Goal: Task Accomplishment & Management: Use online tool/utility

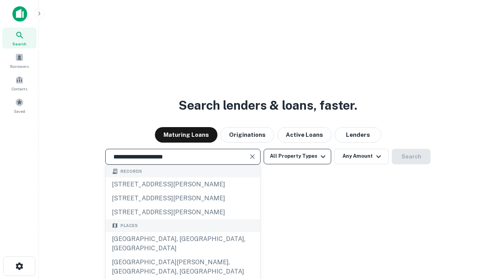
click at [182, 256] on div "[GEOGRAPHIC_DATA], [GEOGRAPHIC_DATA], [GEOGRAPHIC_DATA]" at bounding box center [183, 243] width 154 height 23
click at [297, 156] on button "All Property Types" at bounding box center [298, 157] width 68 height 16
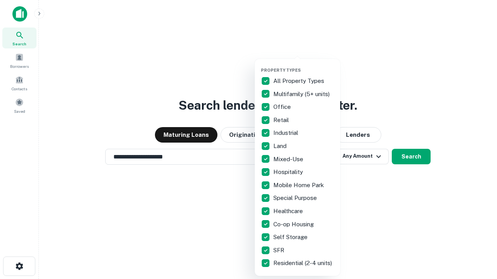
type input "**********"
click at [304, 65] on button "button" at bounding box center [303, 65] width 85 height 0
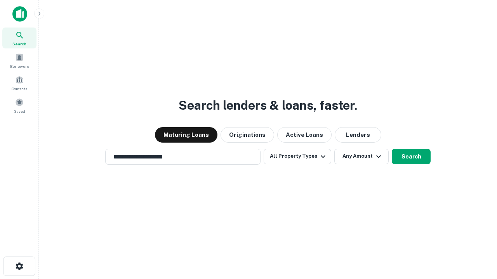
scroll to position [5, 94]
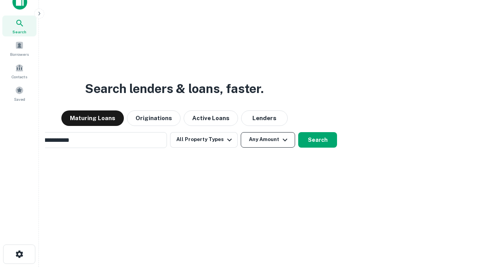
click at [241, 132] on button "Any Amount" at bounding box center [268, 140] width 54 height 16
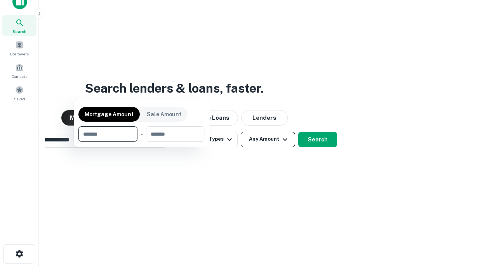
scroll to position [56, 220]
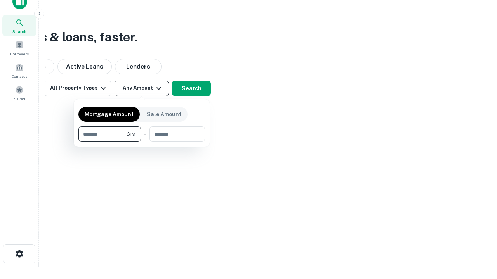
type input "*******"
click at [142, 142] on button "button" at bounding box center [141, 142] width 127 height 0
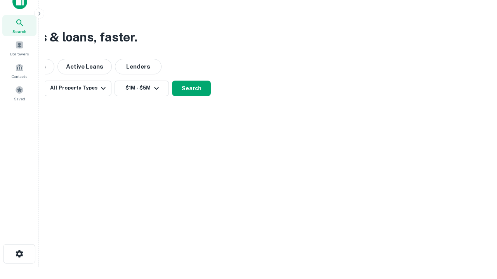
scroll to position [0, 0]
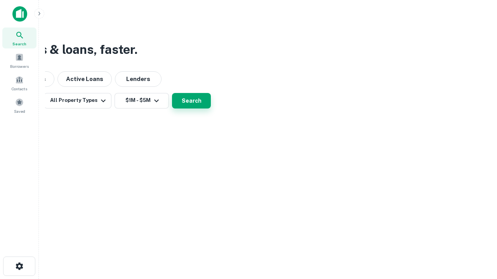
click at [211, 109] on button "Search" at bounding box center [191, 101] width 39 height 16
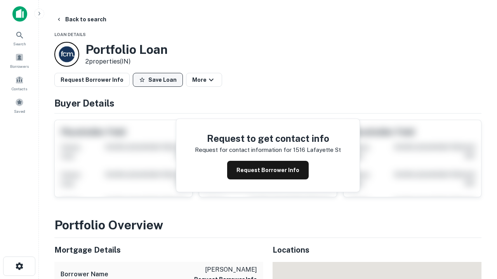
click at [158, 80] on button "Save Loan" at bounding box center [158, 80] width 50 height 14
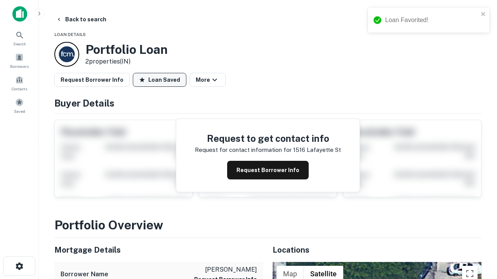
click at [160, 80] on button "Loan Saved" at bounding box center [160, 80] width 54 height 14
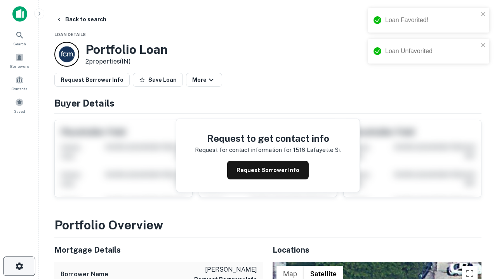
click at [19, 267] on icon "button" at bounding box center [19, 266] width 9 height 9
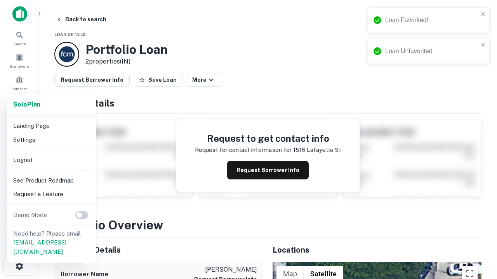
click at [51, 160] on li "Logout" at bounding box center [51, 160] width 83 height 14
